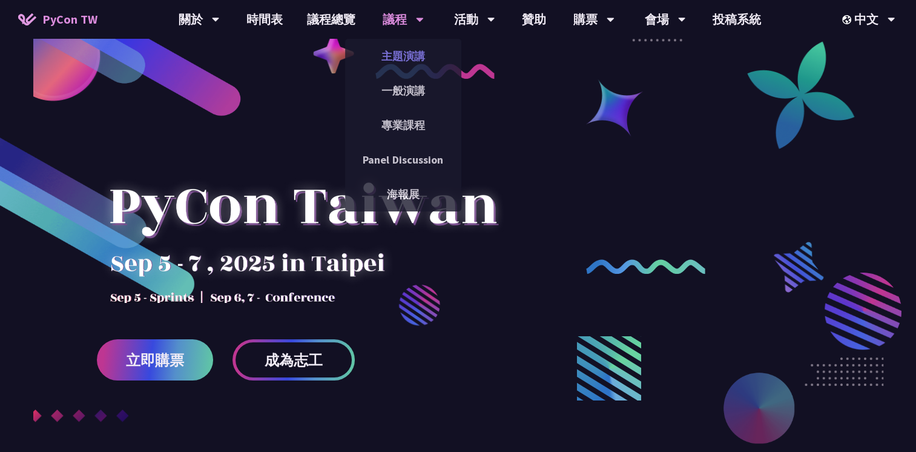
click at [394, 59] on link "主題演講" at bounding box center [403, 56] width 116 height 28
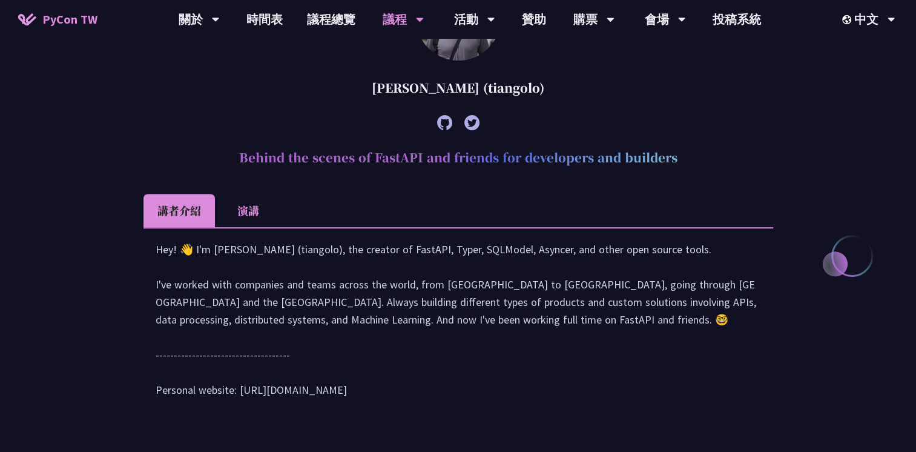
scroll to position [445, 0]
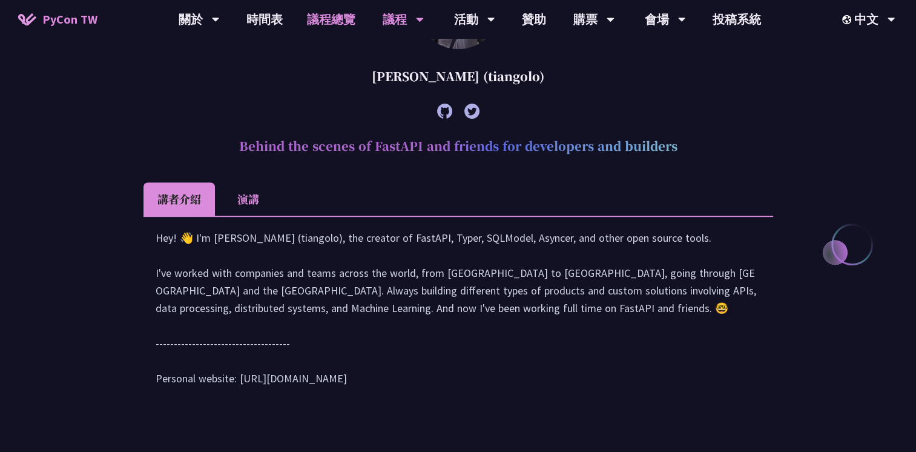
click at [334, 18] on link "議程總覽" at bounding box center [331, 19] width 73 height 39
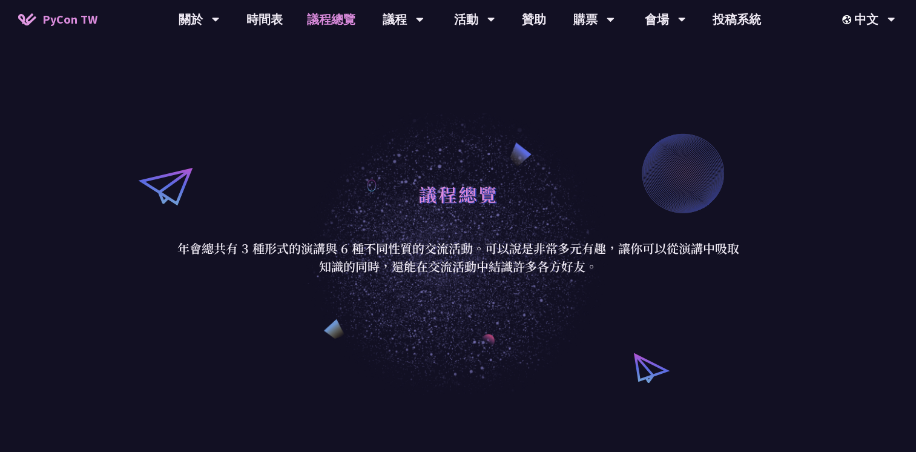
scroll to position [14, 0]
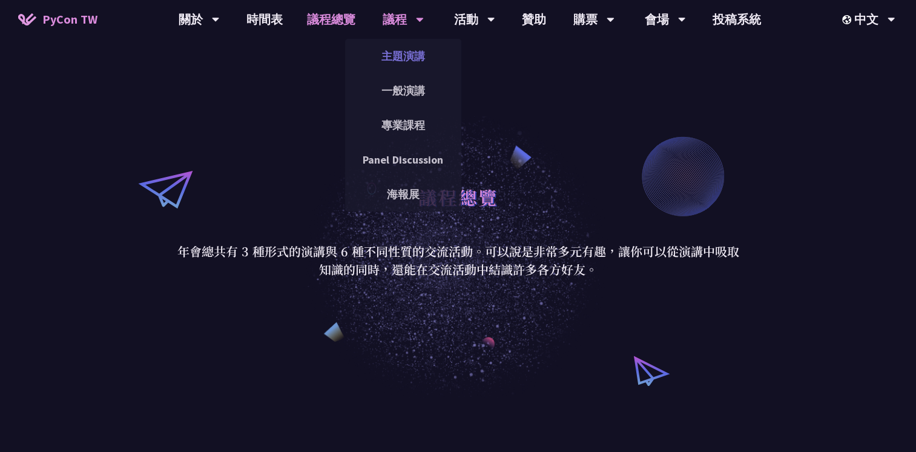
click at [402, 49] on link "主題演講" at bounding box center [403, 56] width 116 height 28
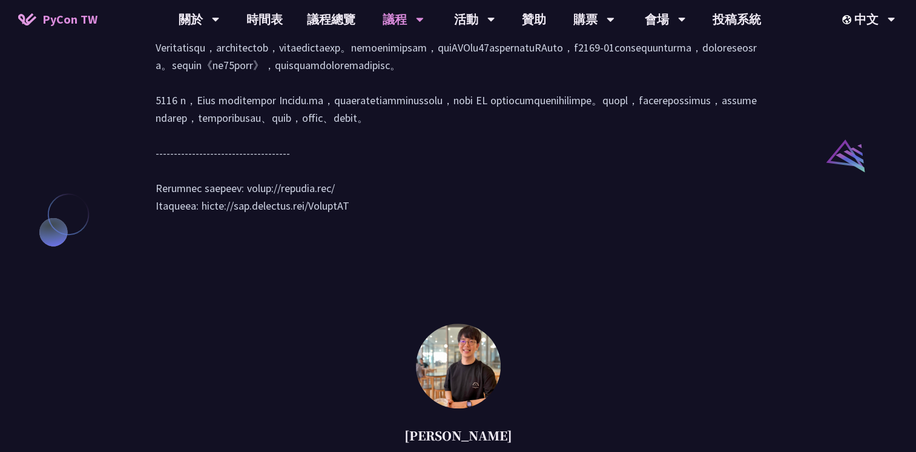
scroll to position [1143, 0]
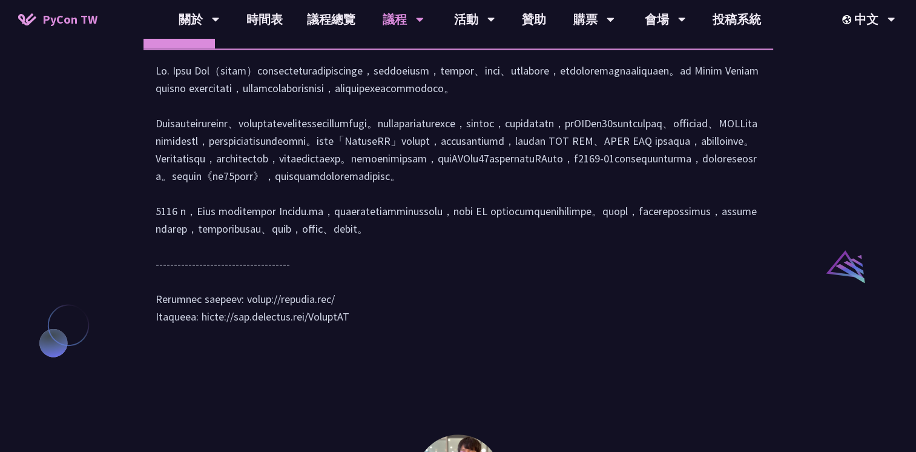
click at [254, 48] on li "演講" at bounding box center [248, 31] width 67 height 33
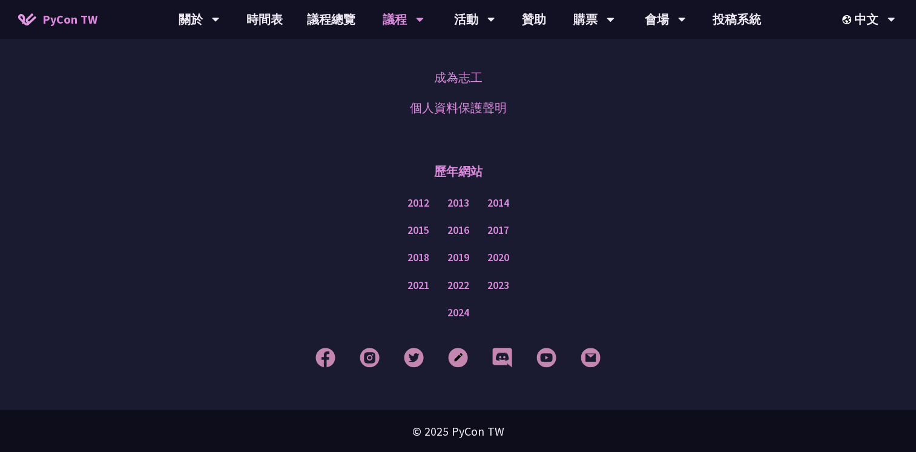
scroll to position [2154, 0]
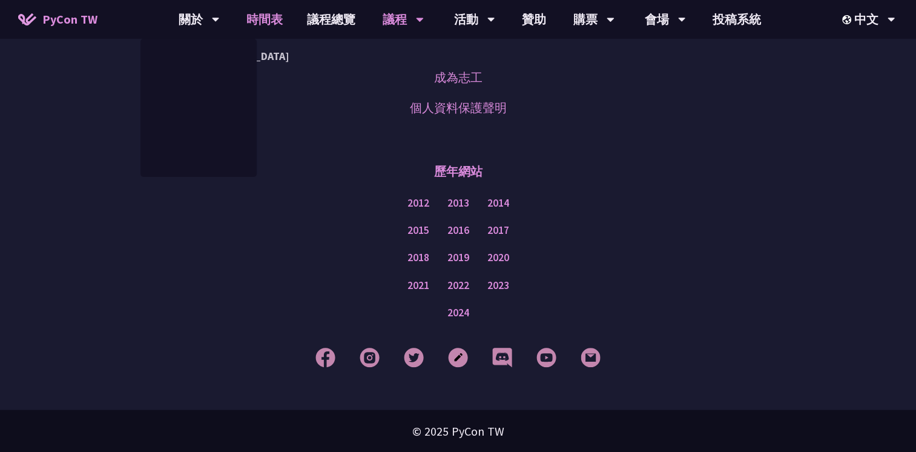
click at [260, 13] on link "時間表" at bounding box center [264, 19] width 61 height 39
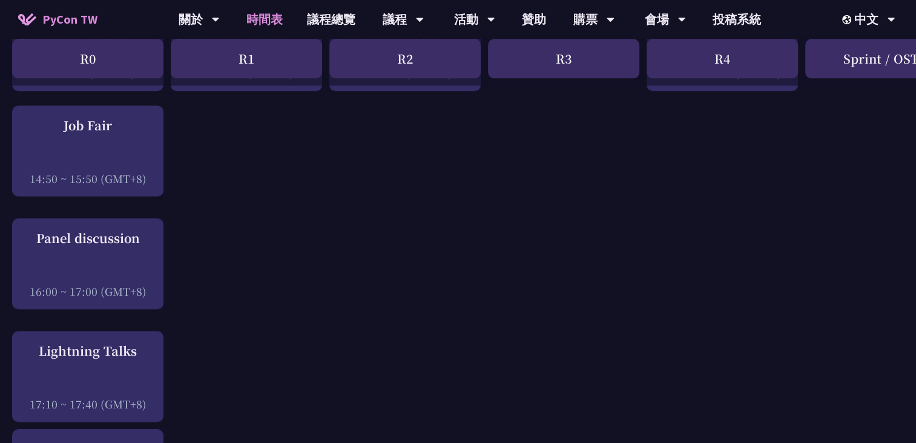
scroll to position [1495, 0]
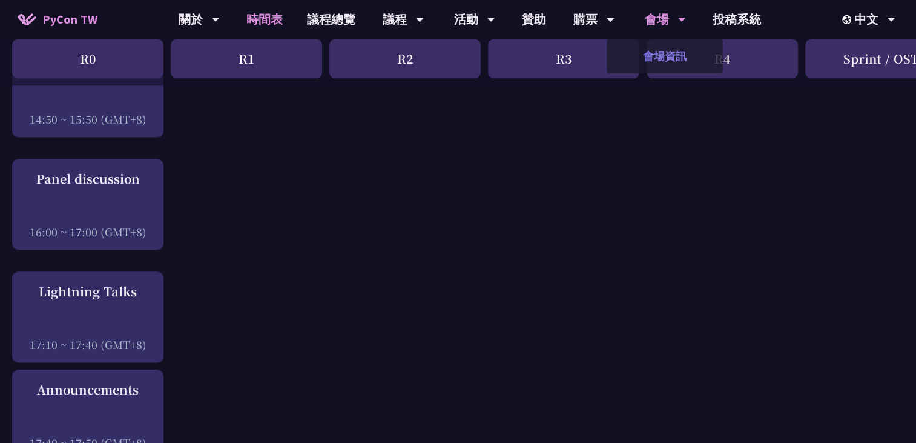
click at [661, 50] on link "會場資訊" at bounding box center [665, 56] width 116 height 28
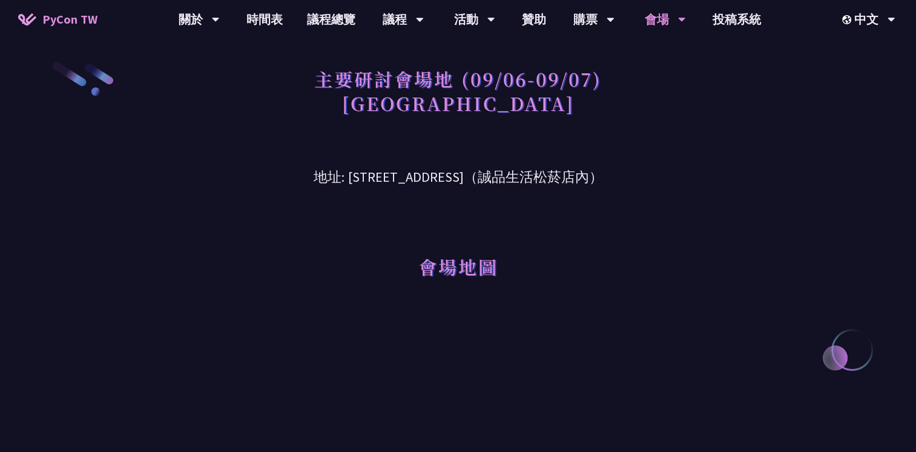
click at [446, 272] on h1 "會場地圖" at bounding box center [458, 266] width 80 height 36
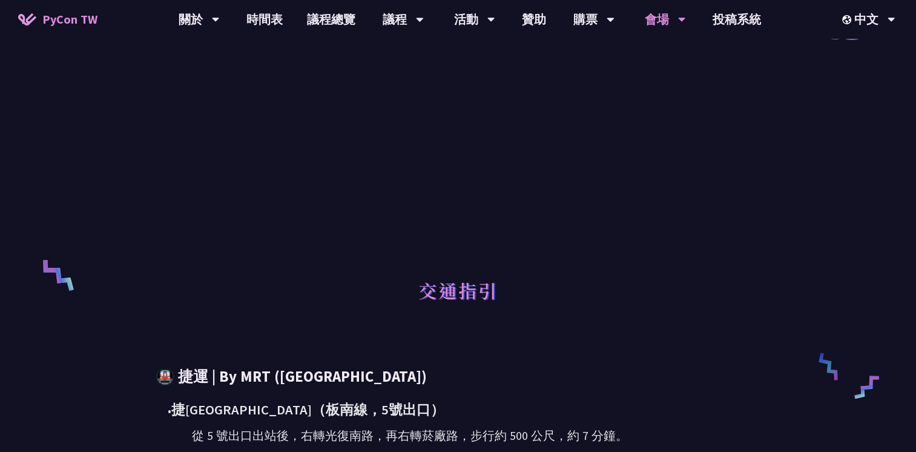
scroll to position [343, 0]
